Goal: Task Accomplishment & Management: Manage account settings

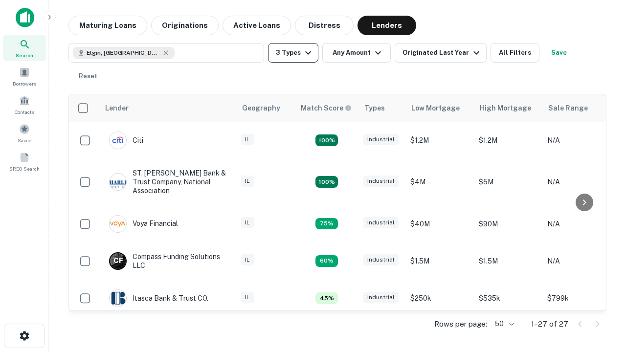
click at [293, 53] on button "3 Types" at bounding box center [293, 53] width 50 height 20
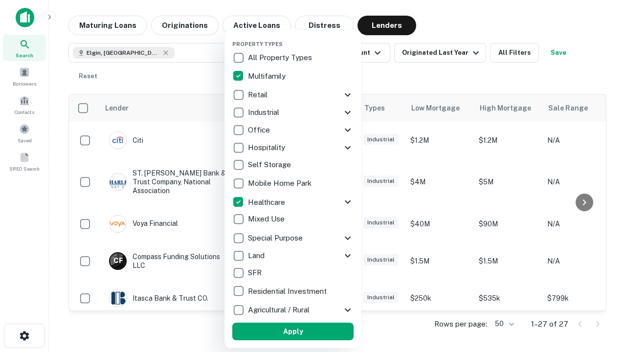
click at [293, 331] on button "Apply" at bounding box center [292, 332] width 121 height 18
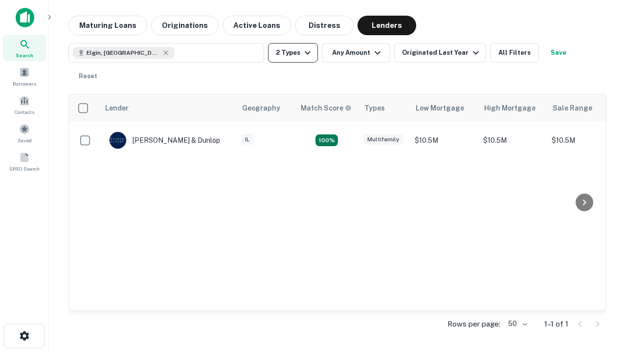
click at [293, 53] on button "2 Types" at bounding box center [293, 53] width 50 height 20
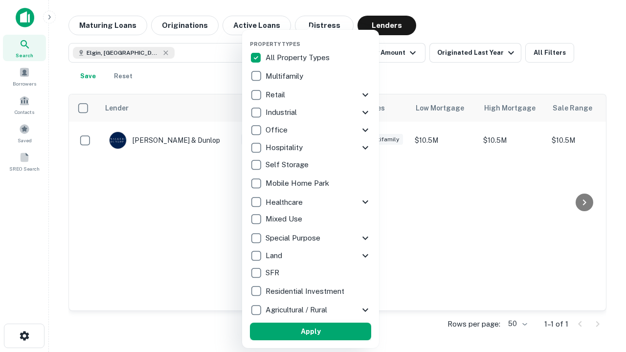
click at [310, 331] on button "Apply" at bounding box center [310, 332] width 121 height 18
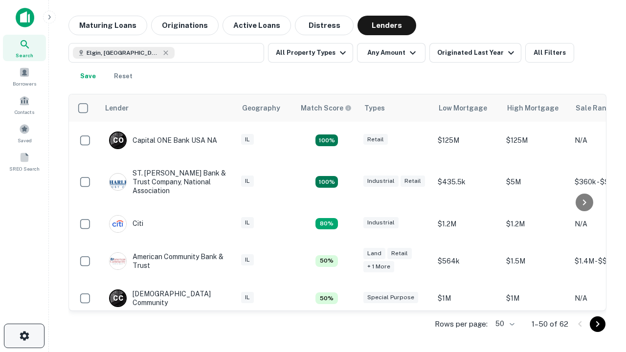
click at [24, 336] on icon "button" at bounding box center [25, 336] width 12 height 12
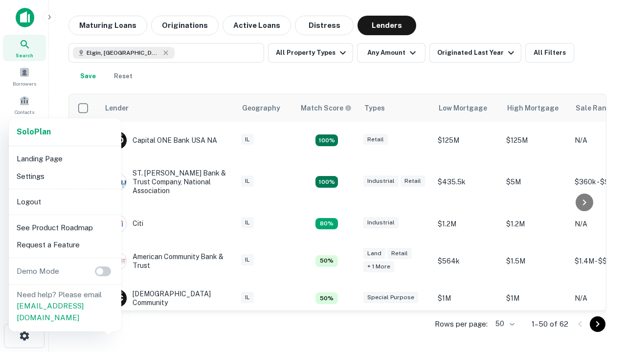
click at [65, 201] on li "Logout" at bounding box center [65, 202] width 105 height 18
